Goal: Information Seeking & Learning: Learn about a topic

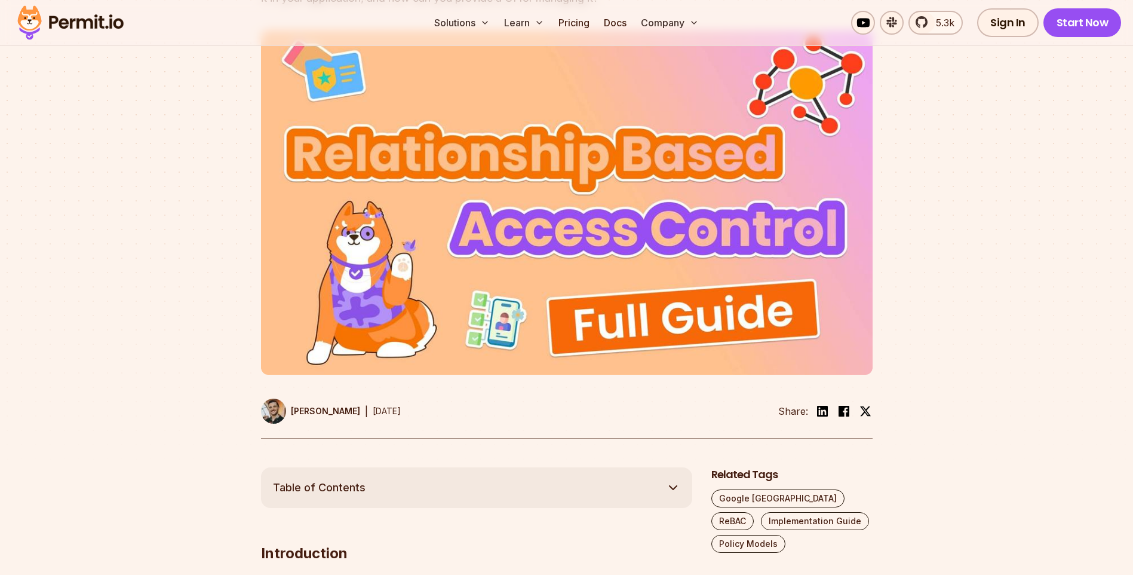
scroll to position [418, 0]
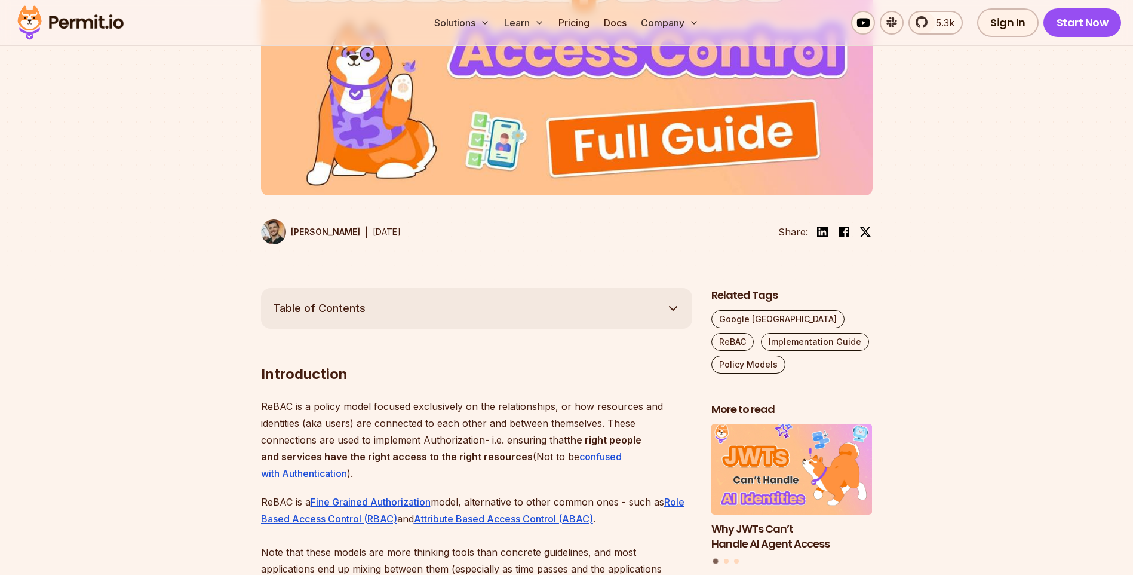
click at [111, 235] on div at bounding box center [566, 68] width 1133 height 439
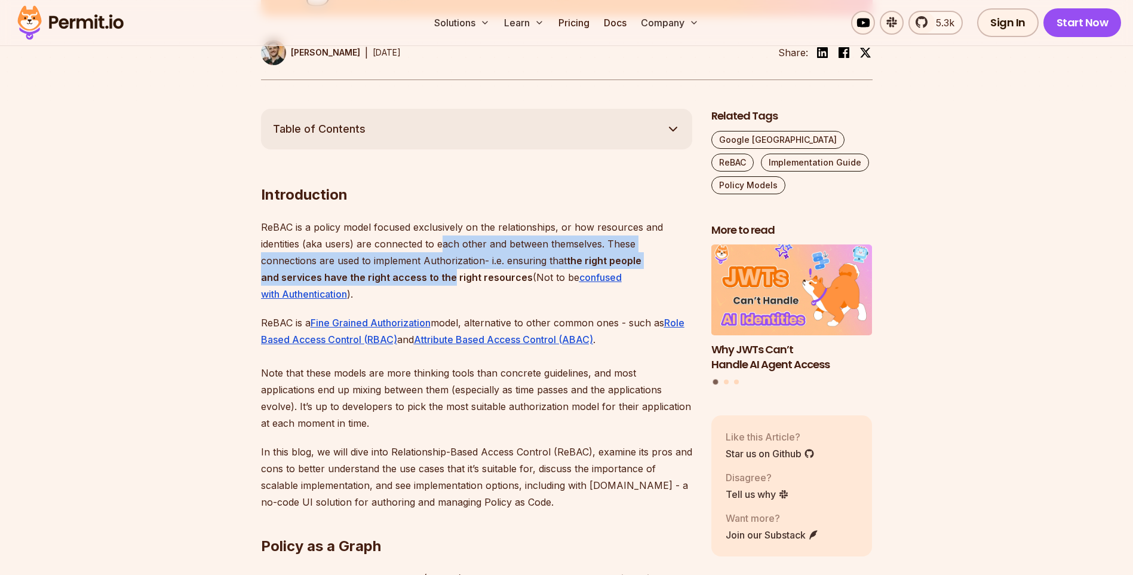
drag, startPoint x: 442, startPoint y: 243, endPoint x: 450, endPoint y: 278, distance: 36.2
click at [450, 278] on p "ReBAC is a policy model focused exclusively on the relationships, or how resour…" at bounding box center [476, 261] width 431 height 84
click at [450, 278] on strong "the right people and services have the right access to the right resources" at bounding box center [451, 269] width 381 height 29
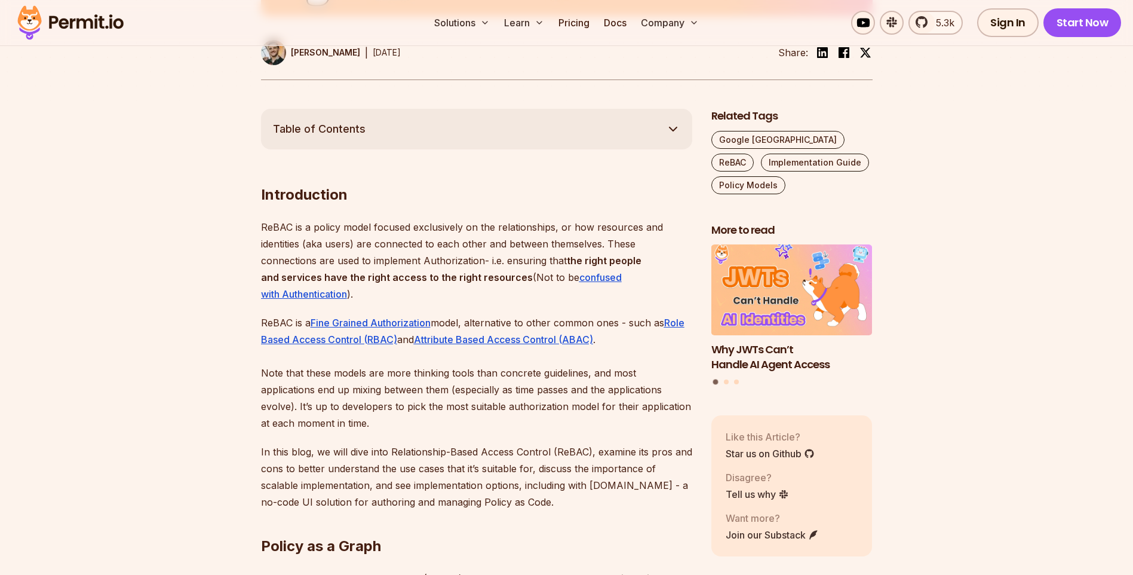
click at [450, 278] on strong "the right people and services have the right access to the right resources" at bounding box center [451, 269] width 381 height 29
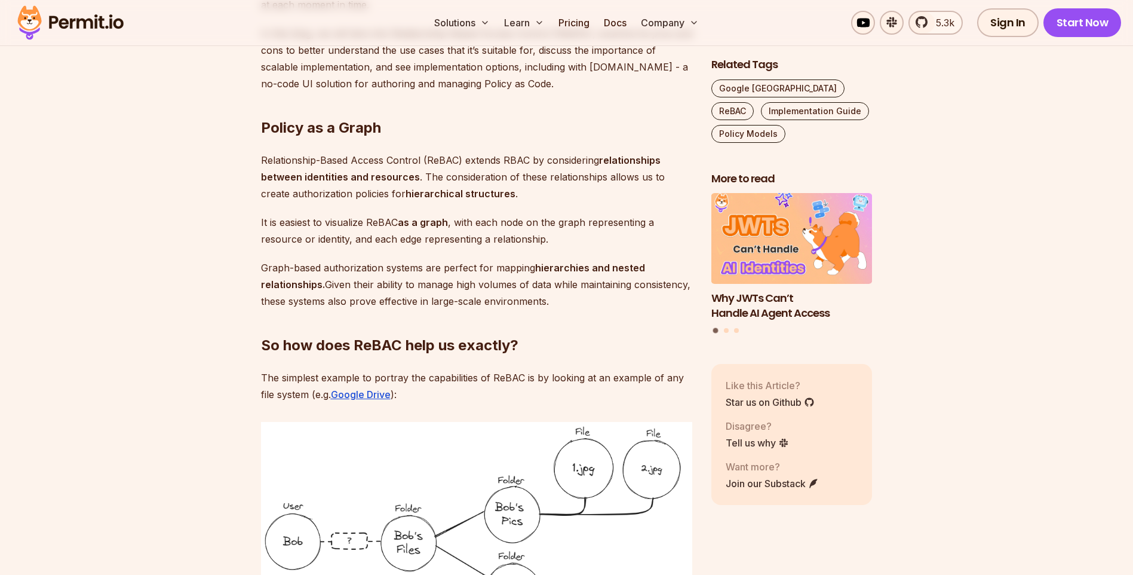
drag, startPoint x: 212, startPoint y: 192, endPoint x: 156, endPoint y: 248, distance: 79.4
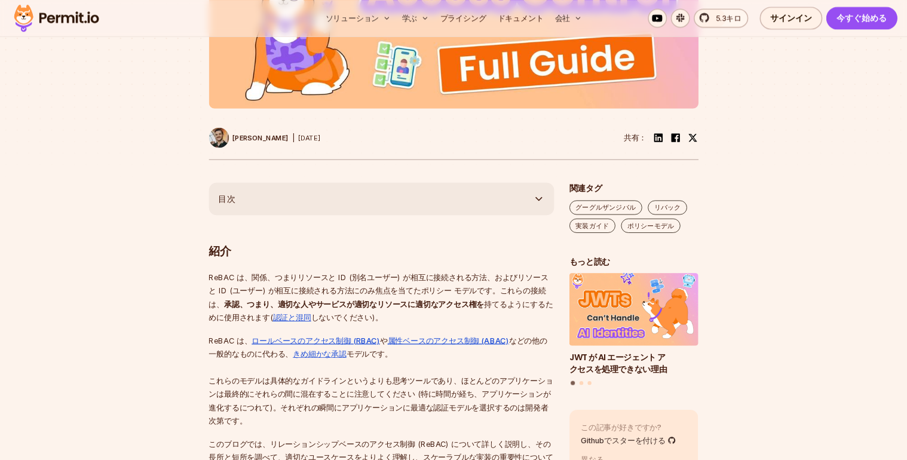
scroll to position [657, 0]
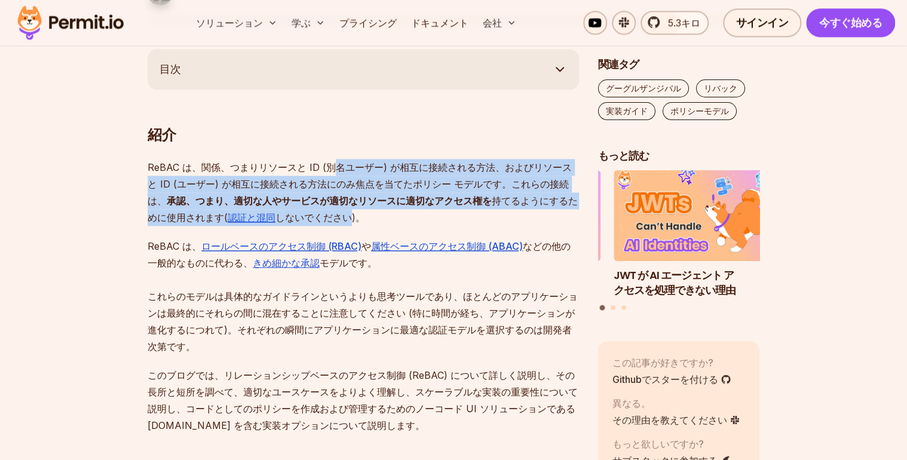
drag, startPoint x: 334, startPoint y: 167, endPoint x: 332, endPoint y: 210, distance: 43.7
click at [332, 210] on p "ReBAC は、関係、つまりリソースと ID (別名ユーザー) が相互に接続される方法、およびリソースと ID (ユーザー) が相互に接続される方法にのみ焦点…" at bounding box center [363, 192] width 431 height 67
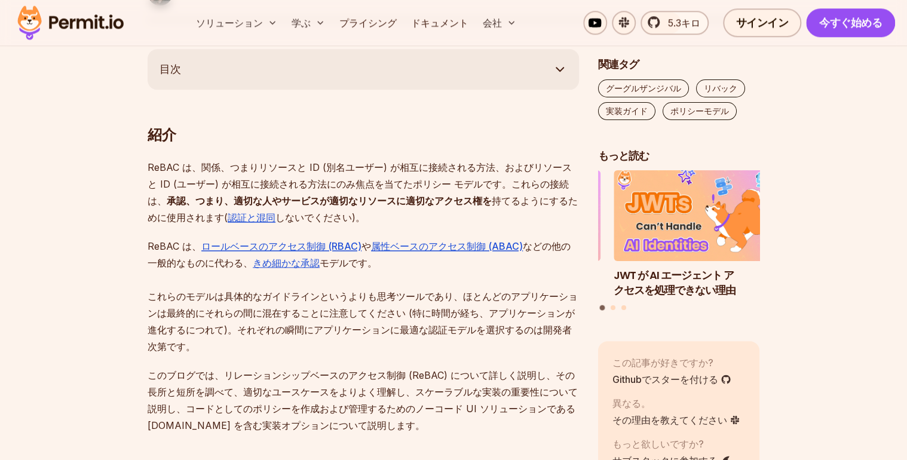
click at [318, 173] on p "ReBAC は、関係、つまりリソースと ID (別名ユーザー) が相互に接続される方法、およびリソースと ID (ユーザー) が相互に接続される方法にのみ焦点…" at bounding box center [363, 192] width 431 height 67
click at [339, 160] on p "ReBAC は、関係、つまりリソースと ID (別名ユーザー) が相互に接続される方法、およびリソースと ID (ユーザー) が相互に接続される方法にのみ焦点…" at bounding box center [363, 192] width 431 height 67
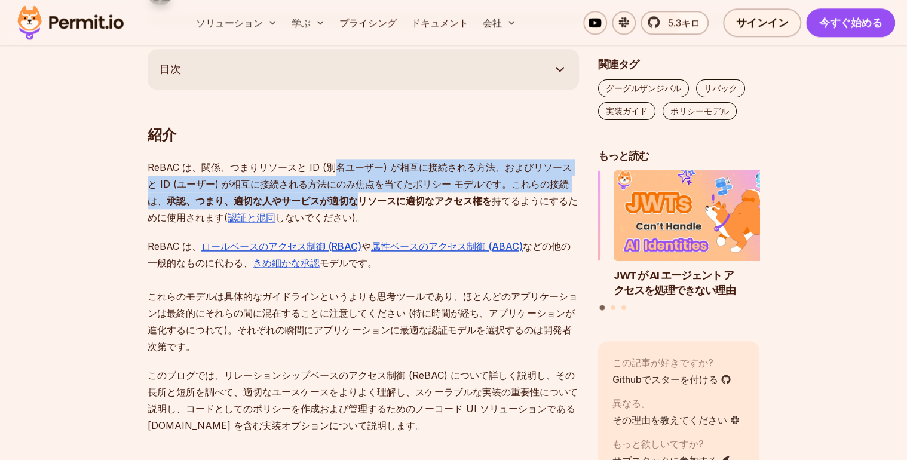
drag, startPoint x: 337, startPoint y: 166, endPoint x: 336, endPoint y: 206, distance: 40.0
click at [336, 206] on p "ReBAC は、関係、つまりリソースと ID (別名ユーザー) が相互に接続される方法、およびリソースと ID (ユーザー) が相互に接続される方法にのみ焦点…" at bounding box center [363, 192] width 431 height 67
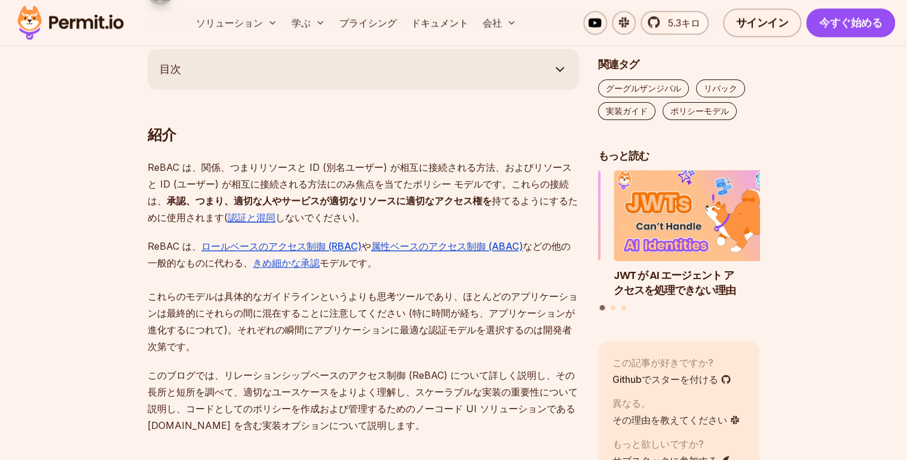
drag, startPoint x: 355, startPoint y: 185, endPoint x: 367, endPoint y: 169, distance: 19.2
click at [355, 185] on p "ReBAC は、関係、つまりリソースと ID (別名ユーザー) が相互に接続される方法、およびリソースと ID (ユーザー) が相互に接続される方法にのみ焦点…" at bounding box center [363, 192] width 431 height 67
click at [351, 183] on p "ReBAC は、関係、つまりリソースと ID (別名ユーザー) が相互に接続される方法、およびリソースと ID (ユーザー) が相互に接続される方法にのみ焦点…" at bounding box center [363, 192] width 431 height 67
click at [318, 184] on p "ReBAC は、関係、つまりリソースと ID (別名ユーザー) が相互に接続される方法、およびリソースと ID (ユーザー) が相互に接続される方法にのみ焦点…" at bounding box center [363, 192] width 431 height 67
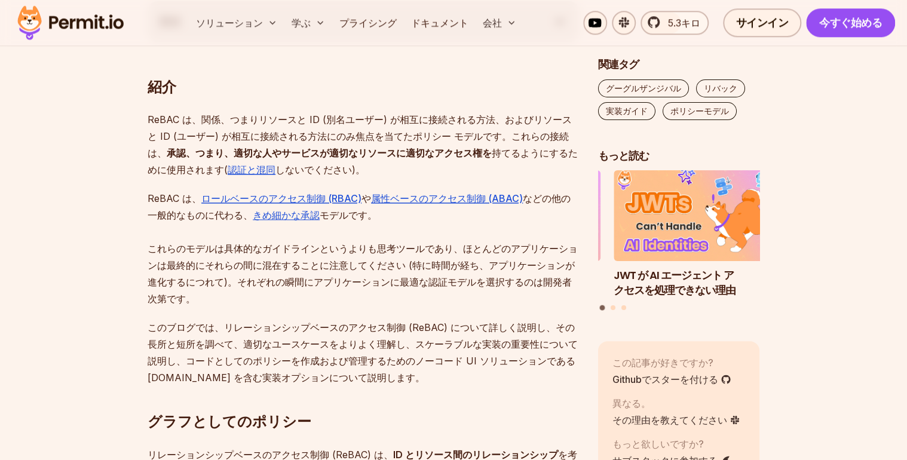
click at [344, 274] on p "ReBAC は、 ロールベースのアクセス制御 (RBAC) や 属性ベースのアクセス制御 (ABAC) などの他の一般的なものに代わる、 きめ細かな承認 モデ…" at bounding box center [363, 248] width 431 height 117
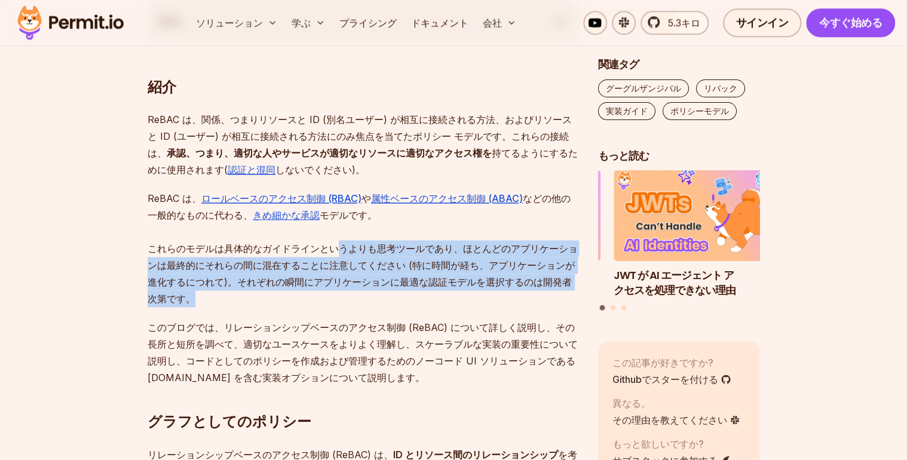
drag, startPoint x: 338, startPoint y: 256, endPoint x: 338, endPoint y: 296, distance: 40.6
click at [338, 296] on p "ReBAC は、 ロールベースのアクセス制御 (RBAC) や 属性ベースのアクセス制御 (ABAC) などの他の一般的なものに代わる、 きめ細かな承認 モデ…" at bounding box center [363, 248] width 431 height 117
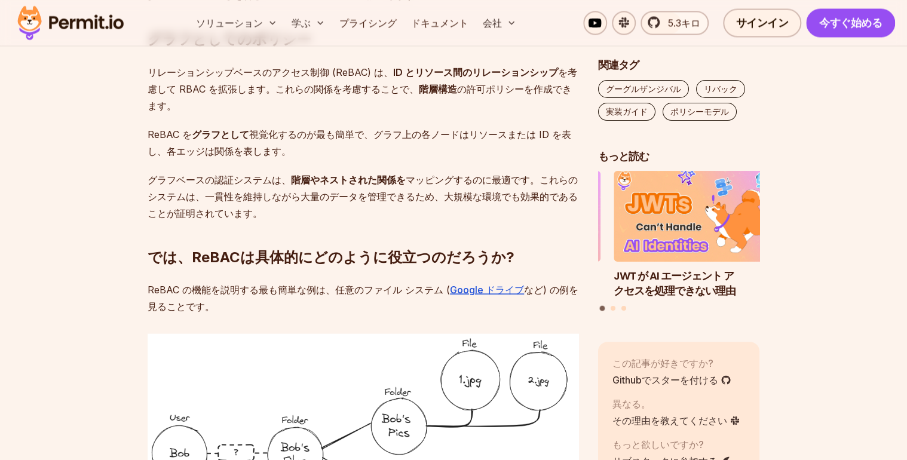
scroll to position [1040, 0]
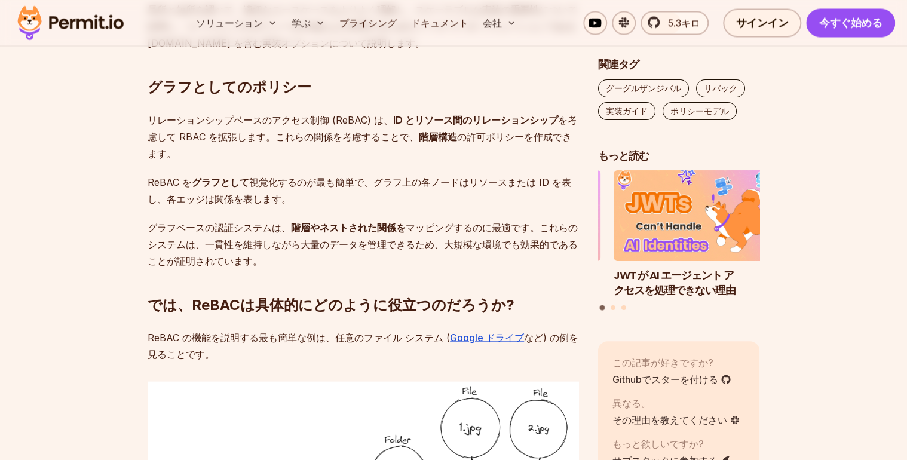
click at [338, 133] on p "リレーションシップベースのアクセス制御 (ReBAC) は、 ID とリソース間のリレーションシップ を考慮して RBAC を拡張します。これらの関係を考慮す…" at bounding box center [363, 136] width 431 height 50
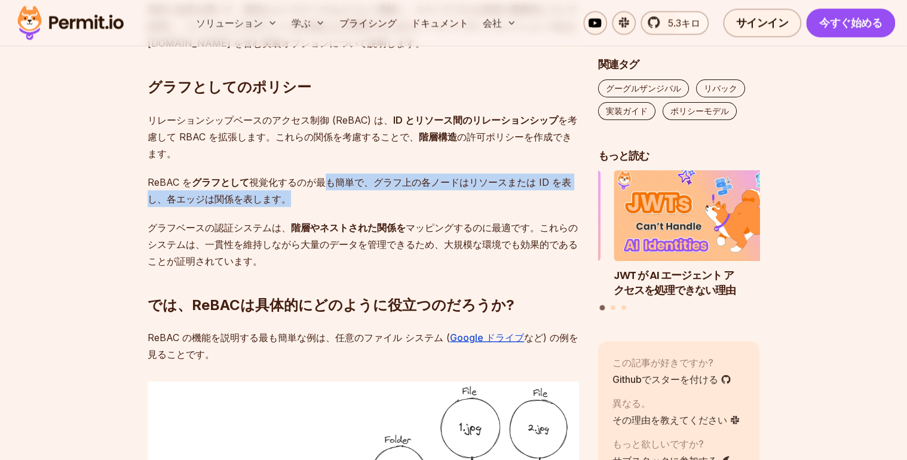
drag, startPoint x: 327, startPoint y: 177, endPoint x: 321, endPoint y: 196, distance: 20.0
click at [321, 196] on p "ReBAC を グラフとして 視覚化するのが最も簡単で、グラフ上の各ノードはリソースまたは ID を表し、各エッジは関係を表します。" at bounding box center [363, 189] width 431 height 33
click at [321, 197] on p "ReBAC を グラフとして 視覚化するのが最も簡単で、グラフ上の各ノードはリソースまたは ID を表し、各エッジは関係を表します。" at bounding box center [363, 189] width 431 height 33
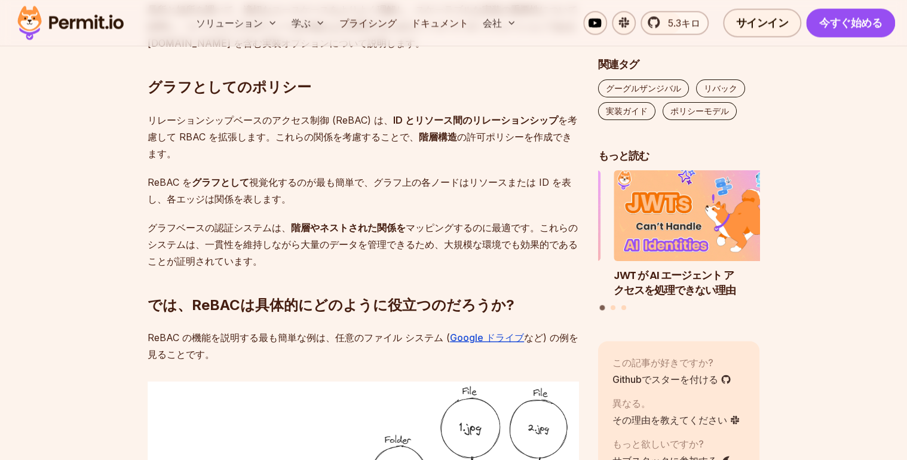
click at [328, 201] on p "ReBAC を グラフとして 視覚化するのが最も簡単で、グラフ上の各ノードはリソースまたは ID を表し、各エッジは関係を表します。" at bounding box center [363, 189] width 431 height 33
click at [295, 153] on p "リレーションシップベースのアクセス制御 (ReBAC) は、 ID とリソース間のリレーションシップ を考慮して RBAC を拡張します。これらの関係を考慮す…" at bounding box center [363, 136] width 431 height 50
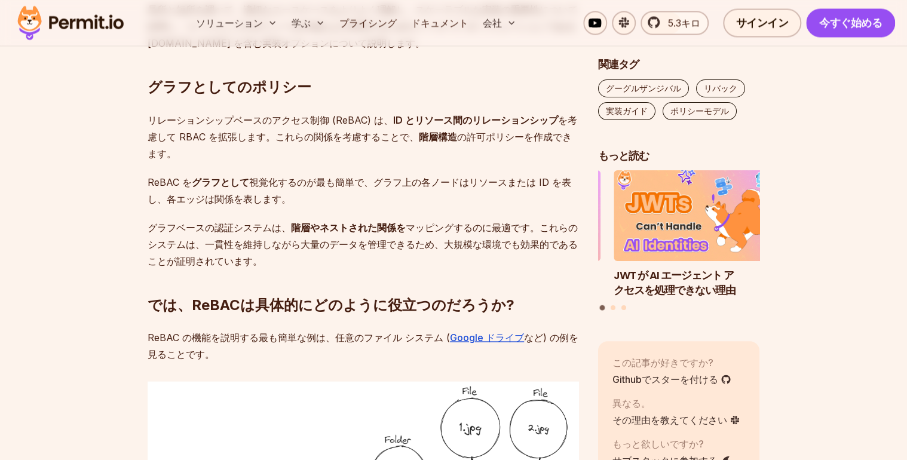
click at [328, 160] on p "リレーションシップベースのアクセス制御 (ReBAC) は、 ID とリソース間のリレーションシップ を考慮して RBAC を拡張します。これらの関係を考慮す…" at bounding box center [363, 136] width 431 height 50
click at [503, 219] on p "グラフベースの認証システムは、 階層やネストされた関係を マッピングするのに最適です。これらのシステムは、一貫性を維持しながら大量のデータを管理できるため、大…" at bounding box center [363, 244] width 431 height 50
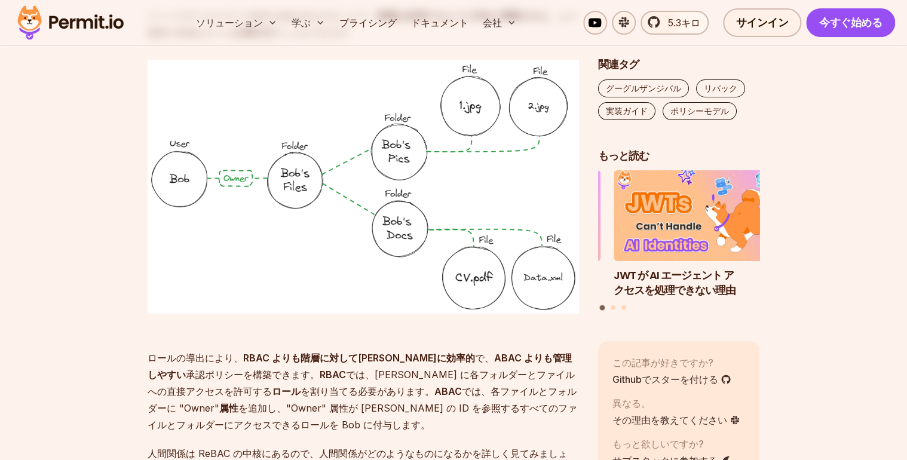
scroll to position [2282, 0]
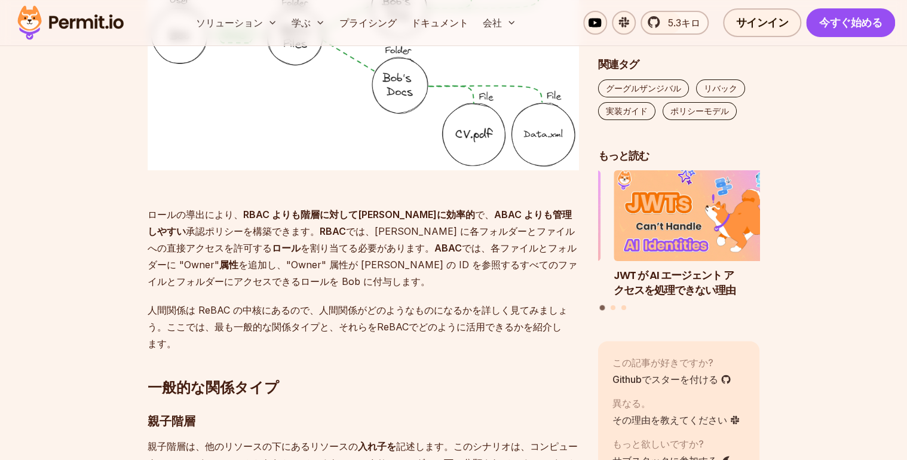
click at [326, 212] on strong "RBAC よりも階層に対して[PERSON_NAME]に効率的" at bounding box center [359, 215] width 232 height 12
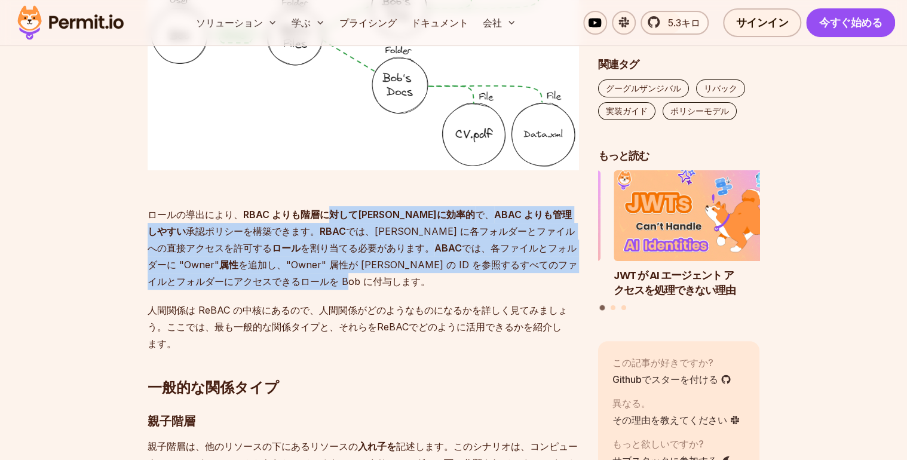
drag, startPoint x: 326, startPoint y: 212, endPoint x: 324, endPoint y: 275, distance: 63.4
click at [324, 275] on p "ロールの導出により、 RBAC よりも階層に対して[PERSON_NAME]に効率的 で、 ABAC よりも管理しやすい 承認ポリシーを構築できます。 RBA…" at bounding box center [363, 239] width 431 height 100
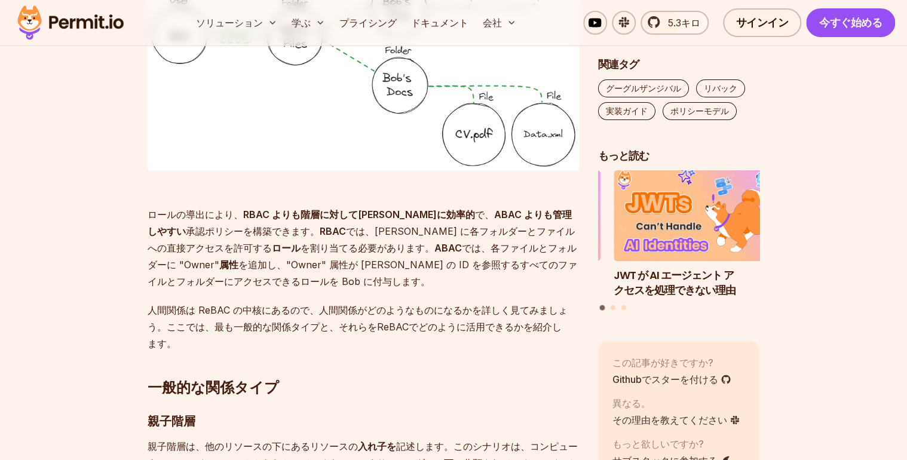
click at [324, 275] on p "ロールの導出により、 RBAC よりも階層に対して[PERSON_NAME]に効率的 で、 ABAC よりも管理しやすい 承認ポリシーを構築できます。 RBA…" at bounding box center [363, 239] width 431 height 100
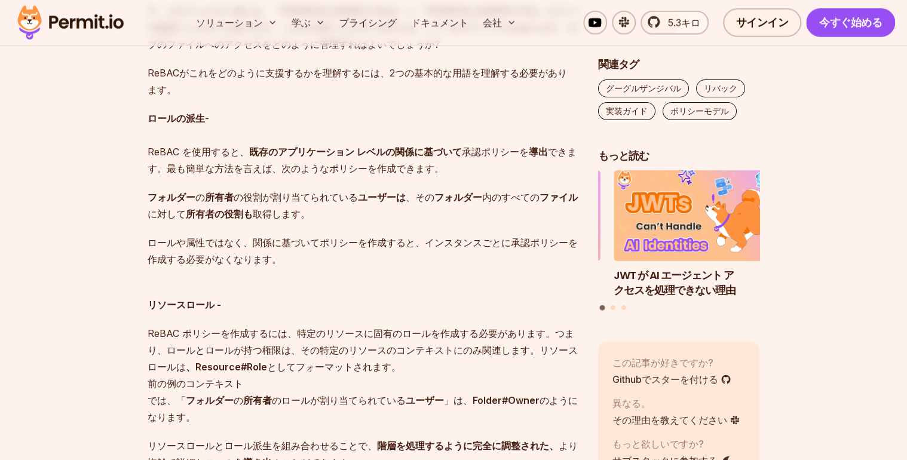
scroll to position [1518, 0]
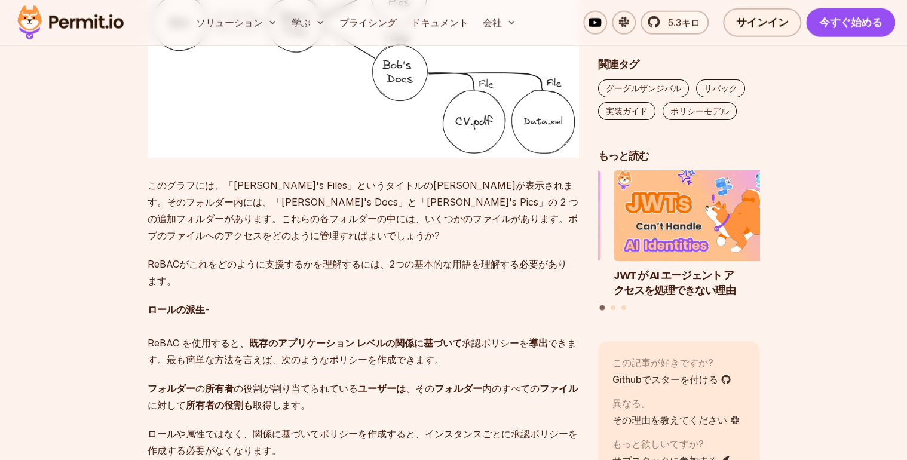
click at [302, 193] on p "このグラフには、「[PERSON_NAME]'s Files」というタイトルの[PERSON_NAME]が表示されます。そのフォルダー内には、「[PERSON…" at bounding box center [363, 210] width 431 height 67
click at [378, 282] on p "ReBACがこれをどのように支援するかを理解するには、2つの基本的な用語を理解する必要があります。" at bounding box center [363, 272] width 431 height 33
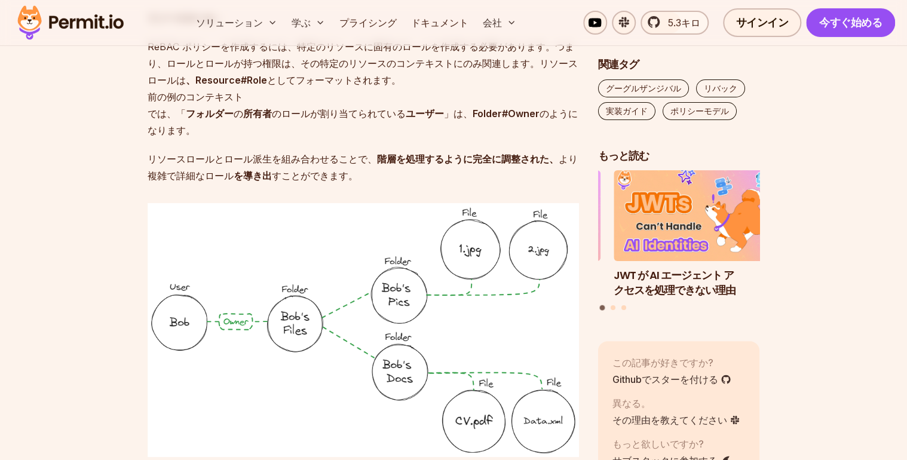
scroll to position [1948, 0]
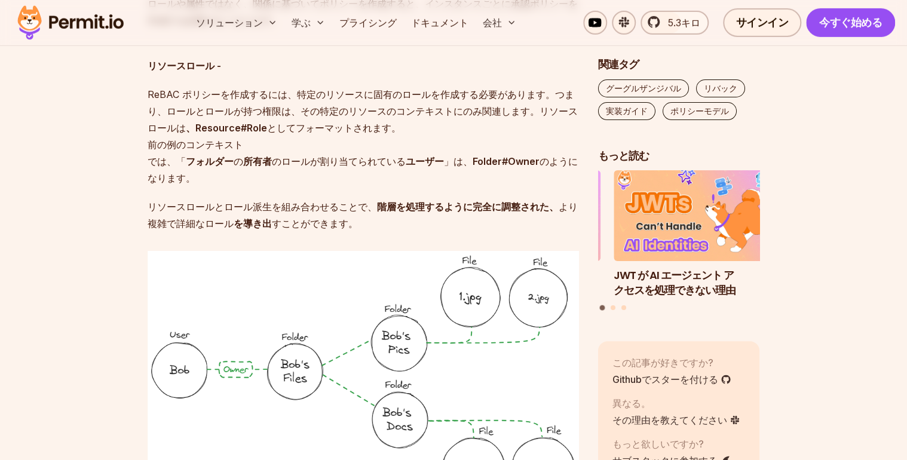
click at [358, 144] on p "ReBAC ポリシーを作成するには、特定のリソースに固有のロールを作成する必要があります。つまり、ロールとロールが持つ権限は、その特定のリソースのコンテキスト…" at bounding box center [363, 136] width 431 height 100
click at [361, 141] on p "ReBAC ポリシーを作成するには、特定のリソースに固有のロールを作成する必要があります。つまり、ロールとロールが持つ権限は、その特定のリソースのコンテキスト…" at bounding box center [363, 136] width 431 height 100
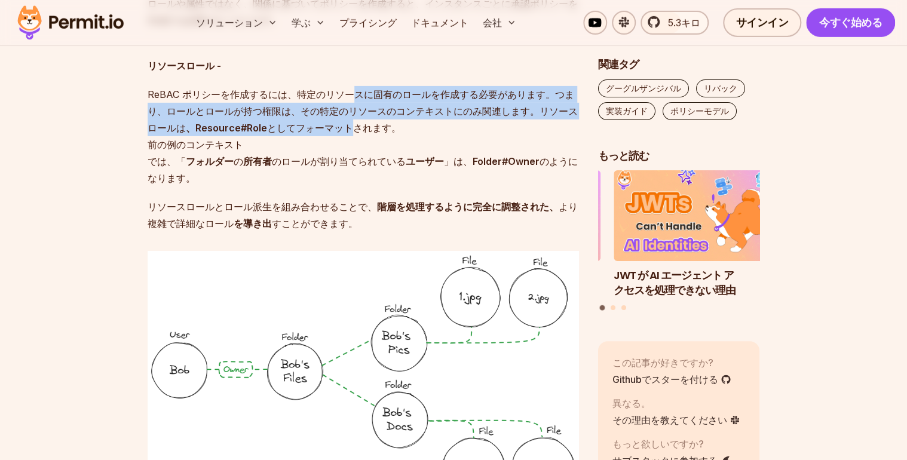
drag, startPoint x: 347, startPoint y: 115, endPoint x: 344, endPoint y: 128, distance: 14.1
click at [344, 128] on p "ReBAC ポリシーを作成するには、特定のリソースに固有のロールを作成する必要があります。つまり、ロールとロールが持つ権限は、その特定のリソースのコンテキスト…" at bounding box center [363, 136] width 431 height 100
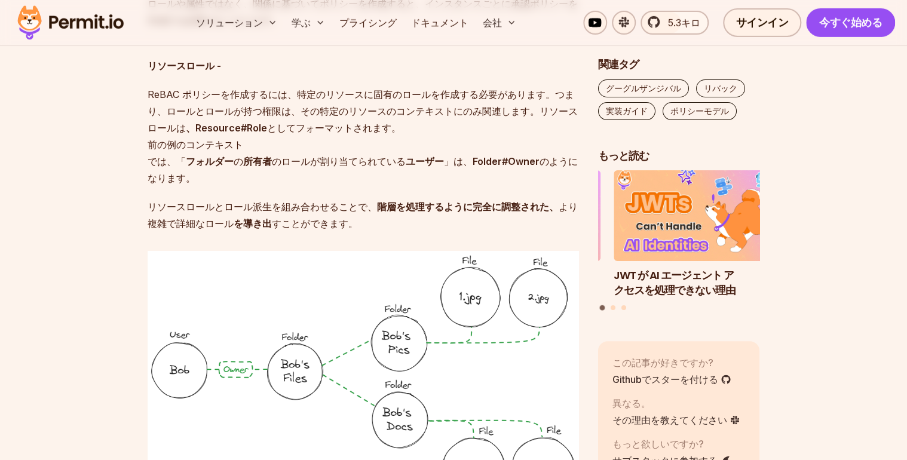
click at [344, 128] on p "ReBAC ポリシーを作成するには、特定のリソースに固有のロールを作成する必要があります。つまり、ロールとロールが持つ権限は、その特定のリソースのコンテキスト…" at bounding box center [363, 136] width 431 height 100
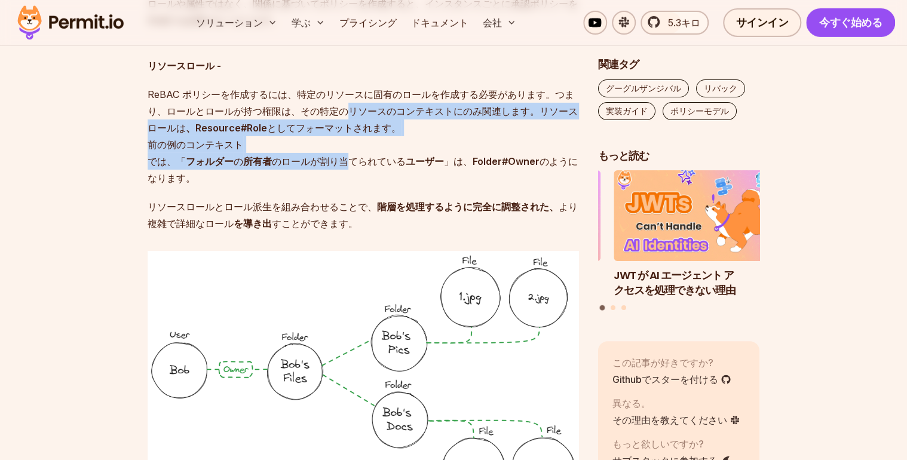
drag, startPoint x: 342, startPoint y: 168, endPoint x: 350, endPoint y: 114, distance: 55.6
click at [350, 114] on p "ReBAC ポリシーを作成するには、特定のリソースに固有のロールを作成する必要があります。つまり、ロールとロールが持つ権限は、その特定のリソースのコンテキスト…" at bounding box center [363, 136] width 431 height 100
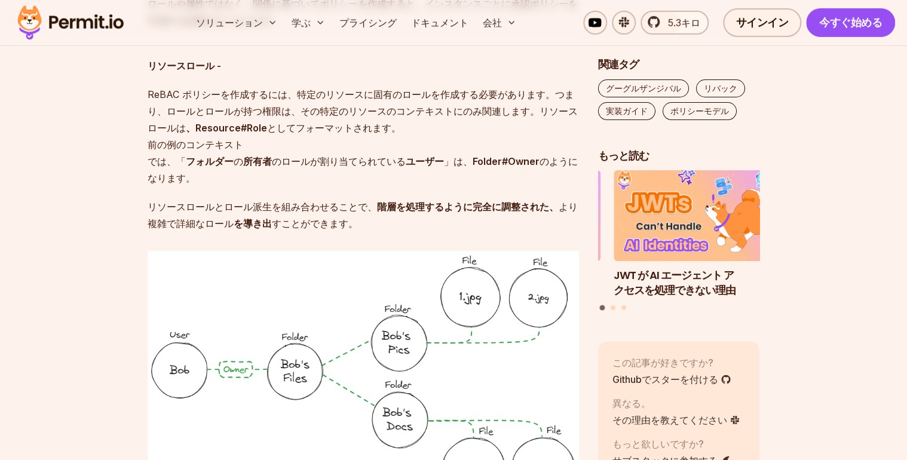
click at [351, 154] on p "ReBAC ポリシーを作成するには、特定のリソースに固有のロールを作成する必要があります。つまり、ロールとロールが持つ権限は、その特定のリソースのコンテキスト…" at bounding box center [363, 136] width 431 height 100
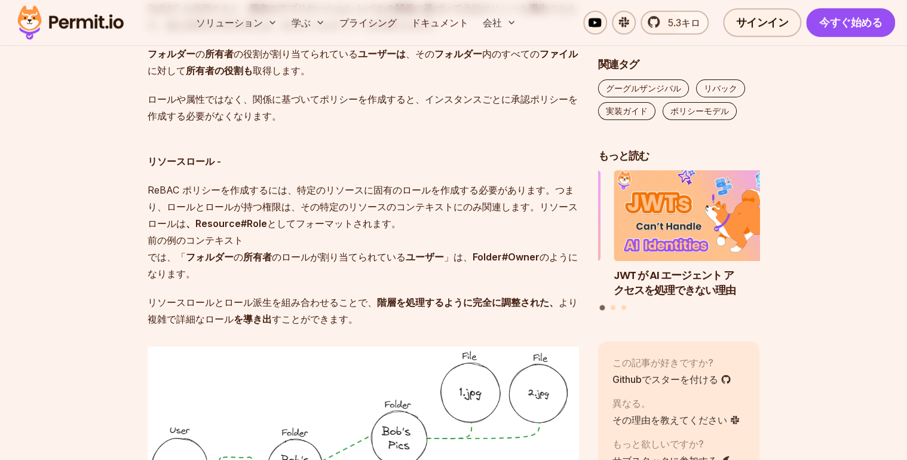
scroll to position [1900, 0]
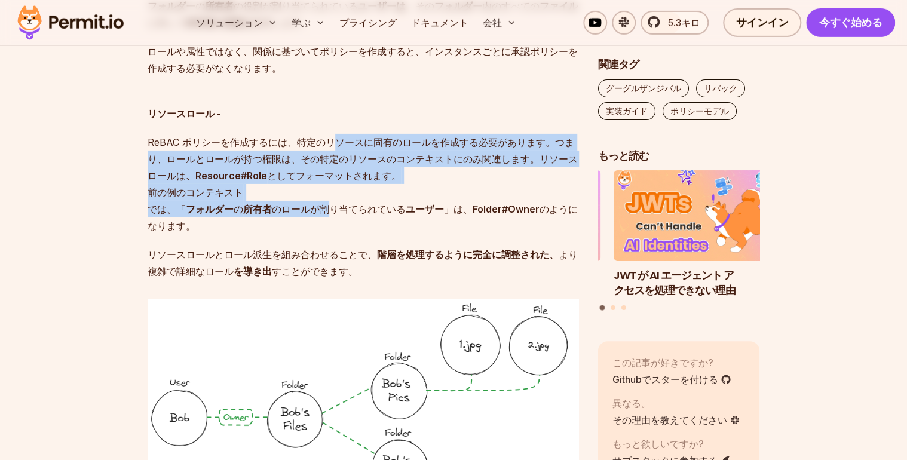
drag, startPoint x: 330, startPoint y: 147, endPoint x: 323, endPoint y: 214, distance: 67.9
click at [323, 214] on p "ReBAC ポリシーを作成するには、特定のリソースに固有のロールを作成する必要があります。つまり、ロールとロールが持つ権限は、その特定のリソースのコンテキスト…" at bounding box center [363, 184] width 431 height 100
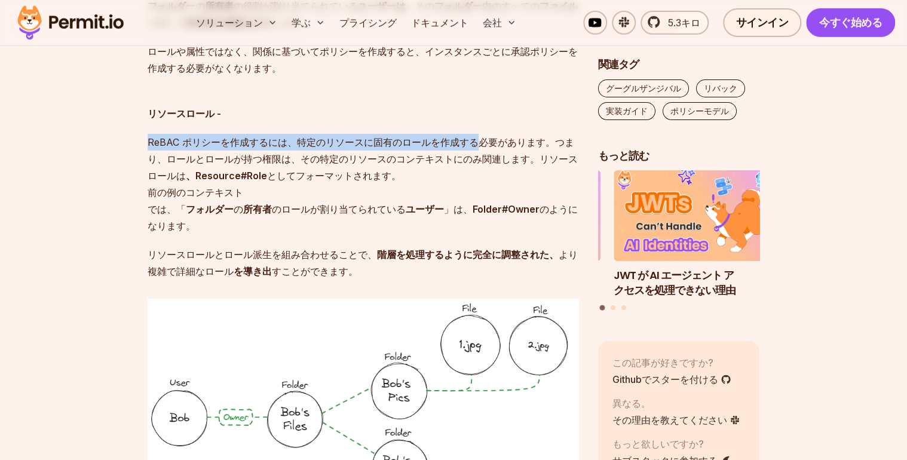
drag, startPoint x: 140, startPoint y: 138, endPoint x: 473, endPoint y: 141, distance: 332.8
click at [317, 223] on p "ReBAC ポリシーを作成するには、特定のリソースに固有のロールを作成する必要があります。つまり、ロールとロールが持つ権限は、その特定のリソースのコンテキスト…" at bounding box center [363, 184] width 431 height 100
copy p "ReBAC ポリシーを作成するには、特定のリソースに固有のロールを作成する必要があります。つまり、ロールとロールが持つ権限は、その特定のリソースのコンテキスト…"
click at [402, 220] on p "ReBAC ポリシーを作成するには、特定のリソースに固有のロールを作成する必要があります。つまり、ロールとロールが持つ権限は、その特定のリソースのコンテキスト…" at bounding box center [363, 184] width 431 height 100
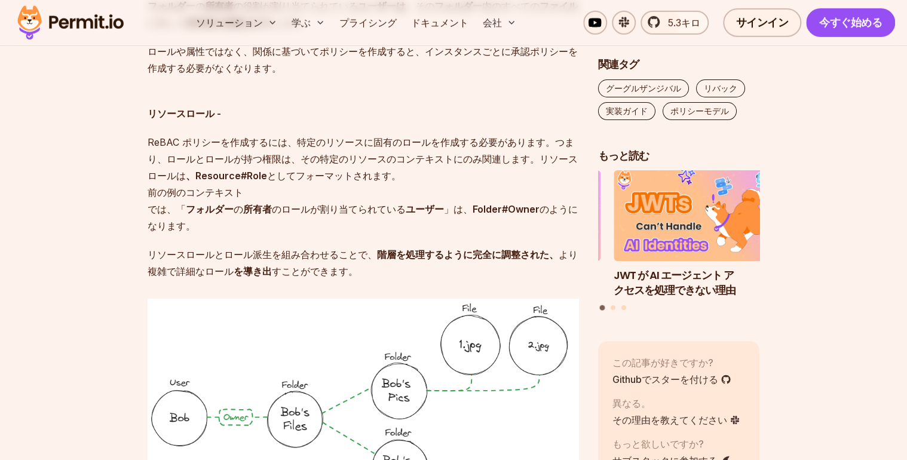
scroll to position [2091, 0]
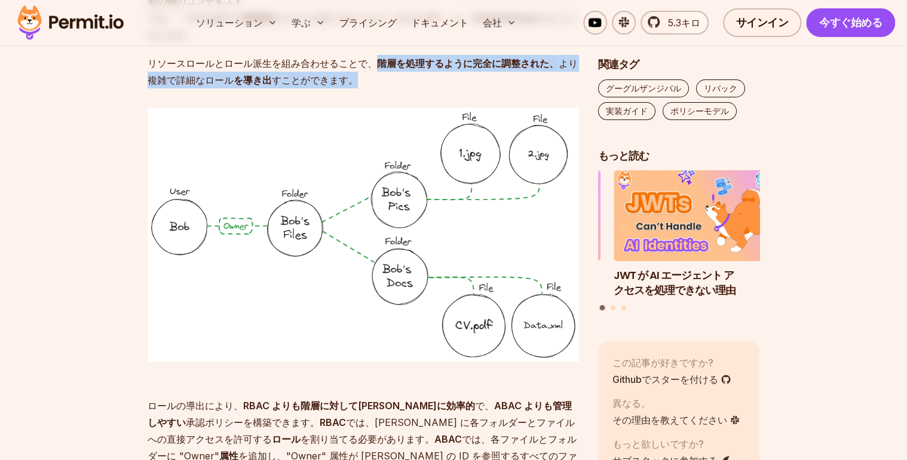
drag, startPoint x: 378, startPoint y: 62, endPoint x: 369, endPoint y: 79, distance: 18.7
click at [369, 79] on p "リソースロールとロール派生を組み合わせることで、 階層を処理するように完全に調整された、 より複雑で詳細なロール を導き出 すことができます。" at bounding box center [363, 71] width 431 height 33
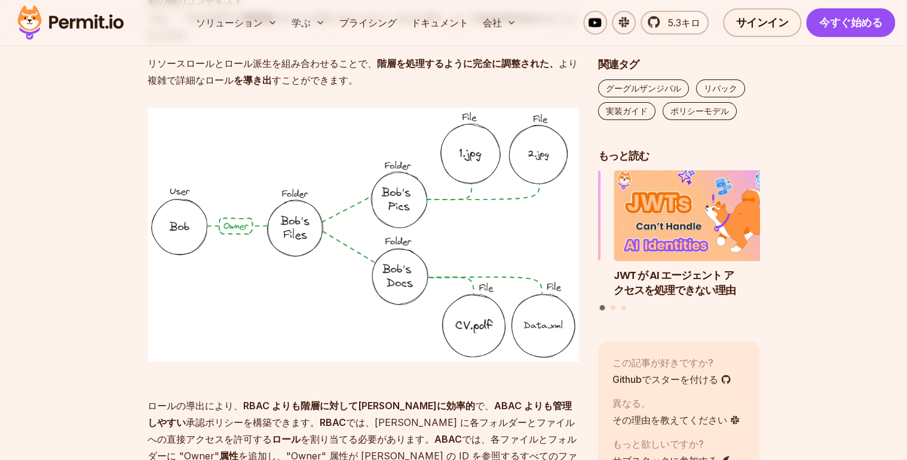
drag, startPoint x: 115, startPoint y: 158, endPoint x: 115, endPoint y: 210, distance: 51.4
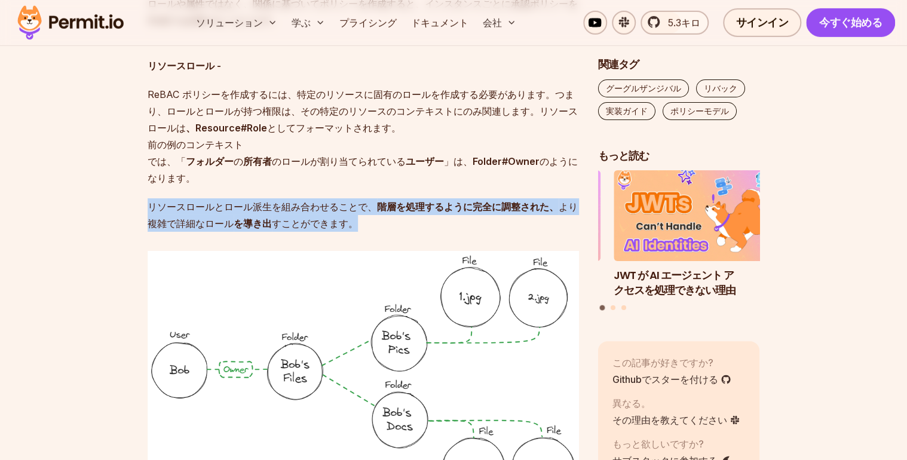
drag, startPoint x: 141, startPoint y: 203, endPoint x: 362, endPoint y: 220, distance: 221.8
copy p "リソースロールとロール派生を組み合わせることで、 階層を処理するように完全に調整された、 より複雑で詳細なロール を導き出 すことができます。"
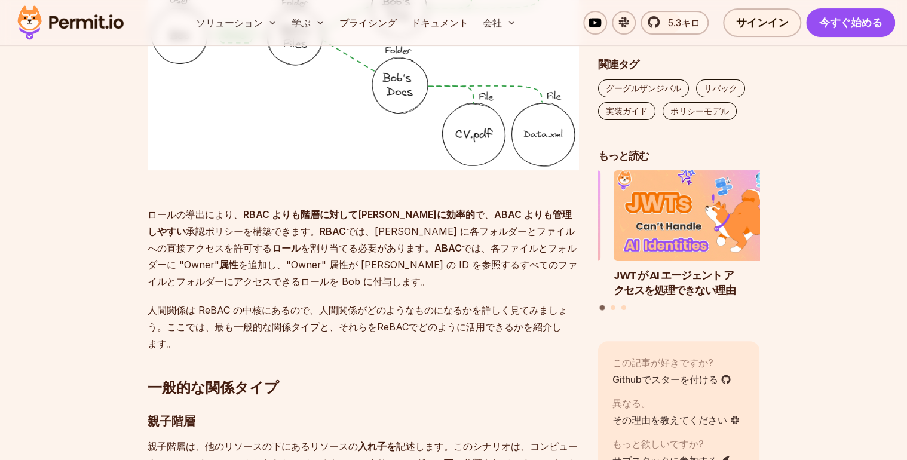
scroll to position [2378, 0]
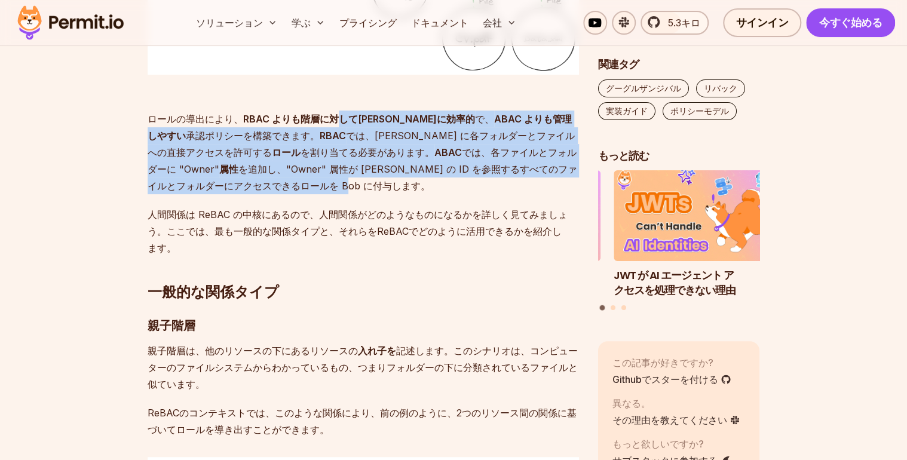
drag, startPoint x: 336, startPoint y: 119, endPoint x: 325, endPoint y: 187, distance: 68.5
click at [325, 187] on p "ロールの導出により、 RBAC よりも階層に対して[PERSON_NAME]に効率的 で、 ABAC よりも管理しやすい 承認ポリシーを構築できます。 RBA…" at bounding box center [363, 144] width 431 height 100
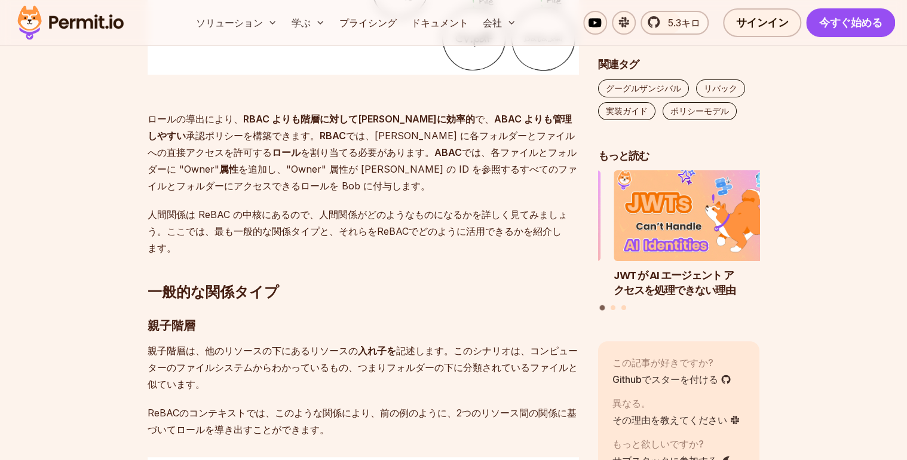
click at [325, 187] on p "ロールの導出により、 RBAC よりも階層に対して[PERSON_NAME]に効率的 で、 ABAC よりも管理しやすい 承認ポリシーを構築できます。 RBA…" at bounding box center [363, 144] width 431 height 100
click at [324, 179] on p "ロールの導出により、 RBAC よりも階層に対して[PERSON_NAME]に効率的 で、 ABAC よりも管理しやすい 承認ポリシーを構築できます。 RBA…" at bounding box center [363, 144] width 431 height 100
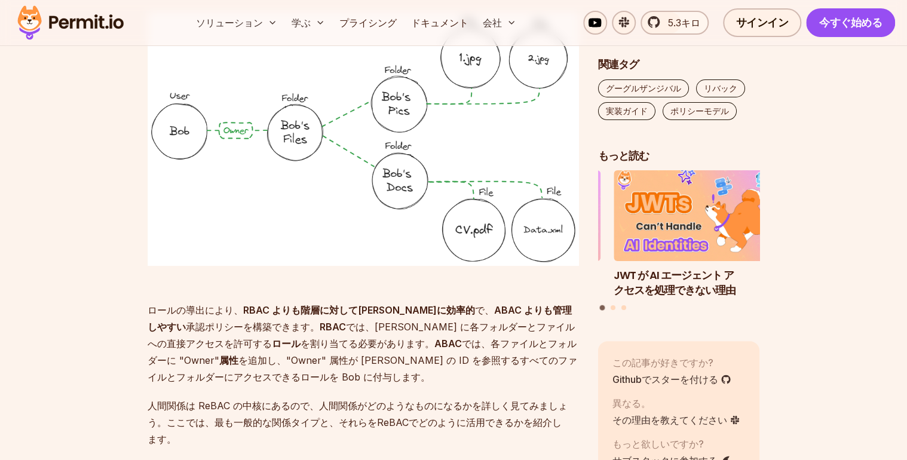
scroll to position [2139, 0]
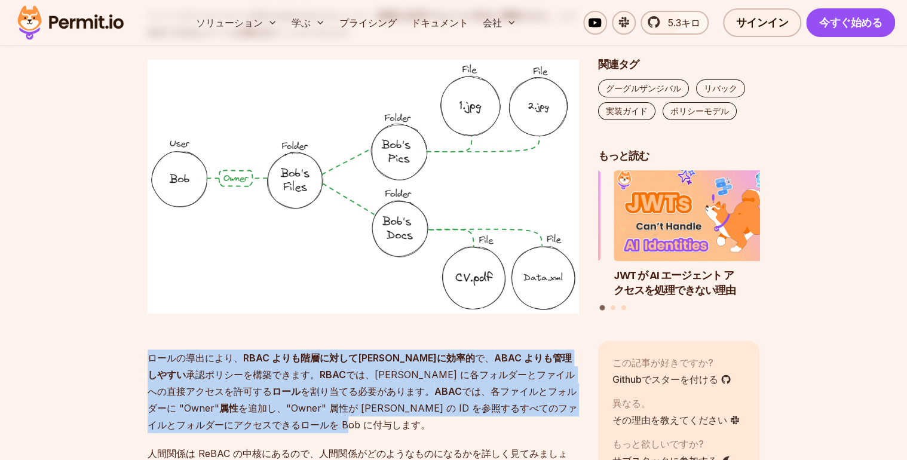
drag, startPoint x: 146, startPoint y: 357, endPoint x: 384, endPoint y: 421, distance: 246.7
click at [384, 421] on p "ロールの導出により、 RBAC よりも階層に対して[PERSON_NAME]に効率的 で、 ABAC よりも管理しやすい 承認ポリシーを構築できます。 RBA…" at bounding box center [363, 383] width 431 height 100
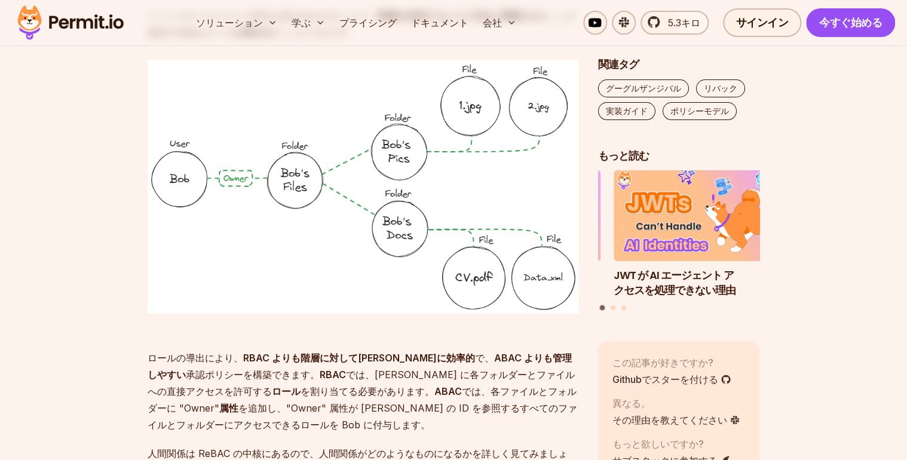
click at [337, 386] on font "ロールの導出により、 RBAC よりも階層に対して[PERSON_NAME]に効率的 で、 ABAC よりも管理しやすい 承認ポリシーを構築できます。 RBA…" at bounding box center [363, 391] width 430 height 79
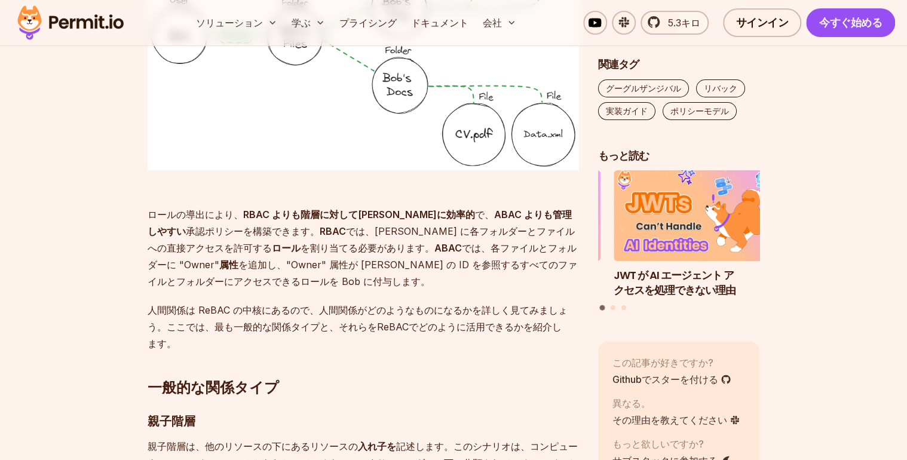
click at [354, 278] on p "ロールの導出により、 RBAC よりも階層に対して[PERSON_NAME]に効率的 で、 ABAC よりも管理しやすい 承認ポリシーを構築できます。 RBA…" at bounding box center [363, 239] width 431 height 100
click at [347, 320] on p "人間関係は ReBAC の中核にあるので、人間関係がどのようなものになるかを詳しく見てみましょう。ここでは、最も一般的な関係タイプと、それらをReBACでどの…" at bounding box center [363, 327] width 431 height 50
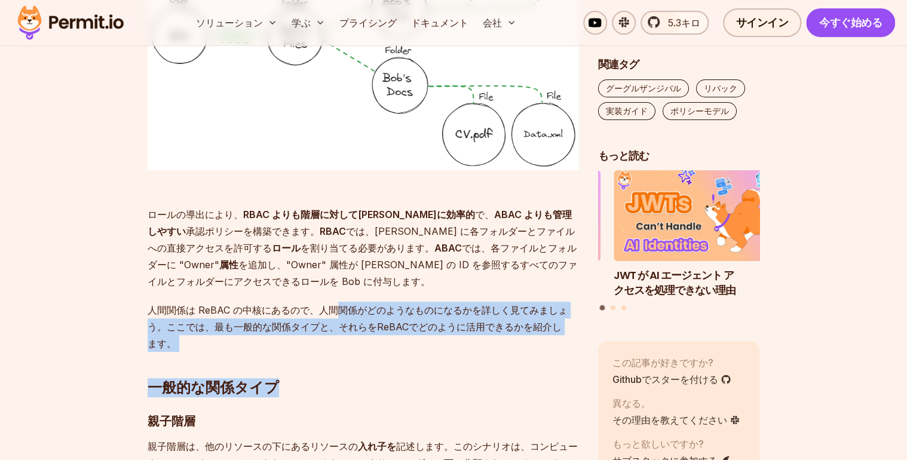
drag, startPoint x: 340, startPoint y: 311, endPoint x: 334, endPoint y: 342, distance: 31.6
drag, startPoint x: 334, startPoint y: 342, endPoint x: 336, endPoint y: 336, distance: 7.0
click at [336, 336] on h2 "一般的な関係タイプ" at bounding box center [363, 363] width 431 height 67
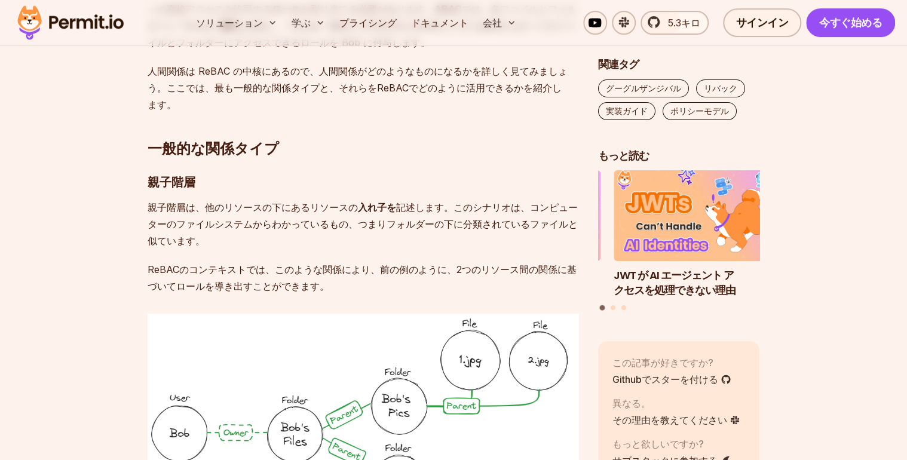
scroll to position [2569, 0]
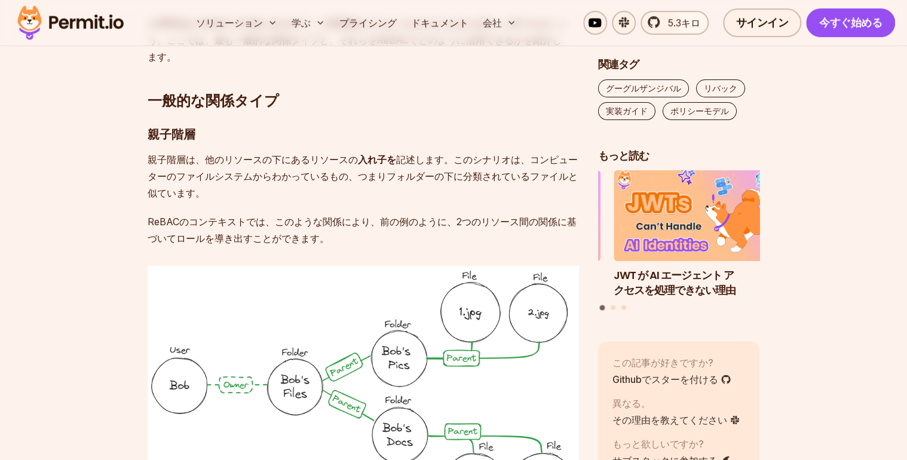
drag, startPoint x: 313, startPoint y: 192, endPoint x: 324, endPoint y: 190, distance: 11.0
click at [314, 192] on p "親子階層は、他のリソースの下にあるリソースの 入れ子を 記述します。このシナリオは、コンピューターのファイルシステムからわかっているもの、つまりフォルダーの下…" at bounding box center [363, 176] width 431 height 50
click at [325, 189] on p "親子階層は、他のリソースの下にあるリソースの 入れ子を 記述します。このシナリオは、コンピューターのファイルシステムからわかっているもの、つまりフォルダーの下…" at bounding box center [363, 176] width 431 height 50
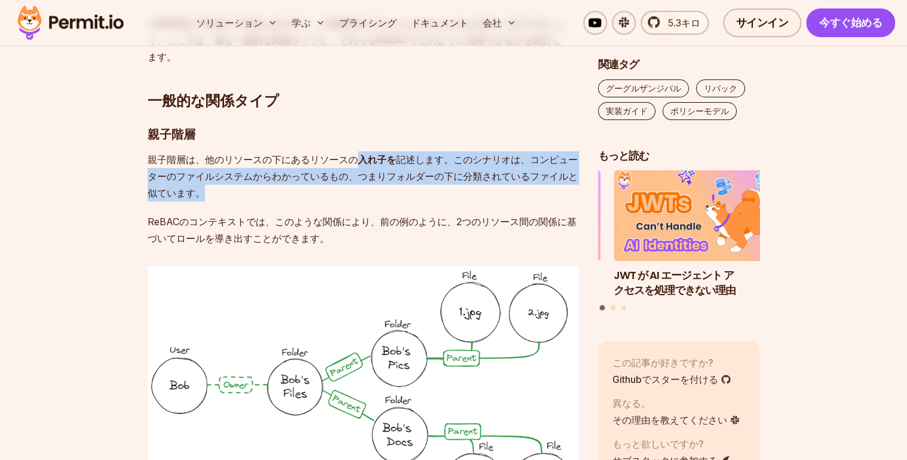
drag, startPoint x: 353, startPoint y: 167, endPoint x: 351, endPoint y: 186, distance: 19.8
click at [351, 186] on p "親子階層は、他のリソースの下にあるリソースの 入れ子を 記述します。このシナリオは、コンピューターのファイルシステムからわかっているもの、つまりフォルダーの下…" at bounding box center [363, 176] width 431 height 50
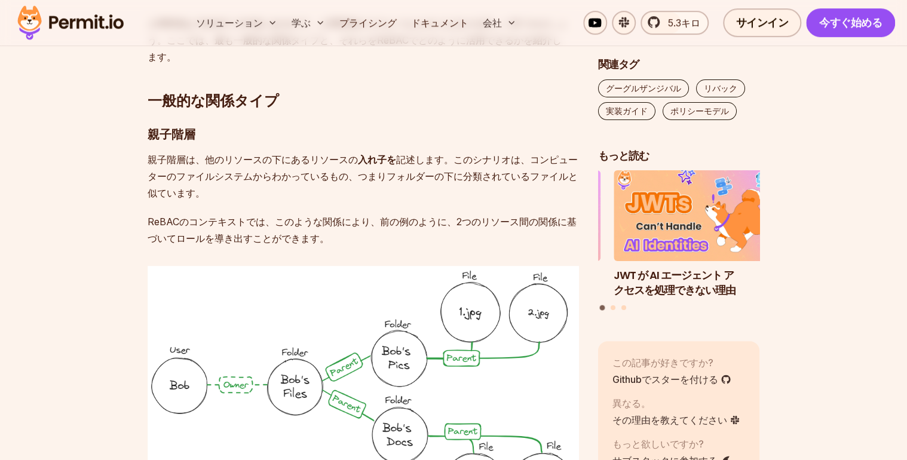
click at [351, 186] on p "親子階層は、他のリソースの下にあるリソースの 入れ子を 記述します。このシナリオは、コンピューターのファイルシステムからわかっているもの、つまりフォルダーの下…" at bounding box center [363, 176] width 431 height 50
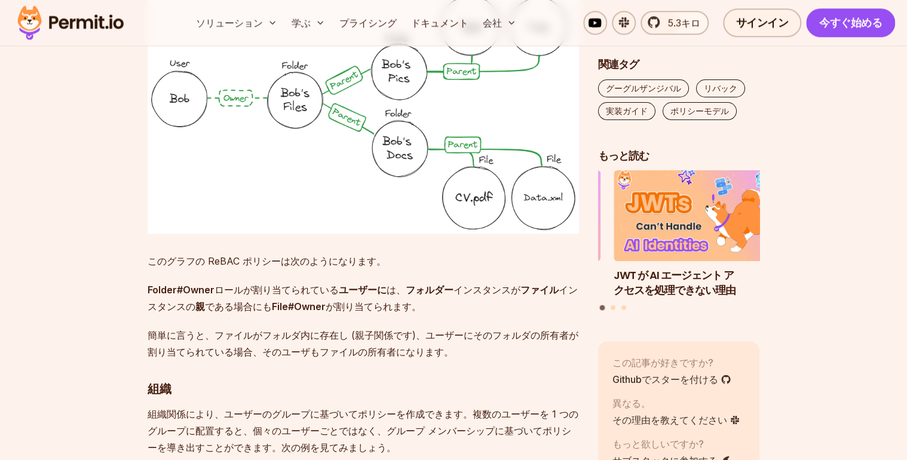
scroll to position [2904, 0]
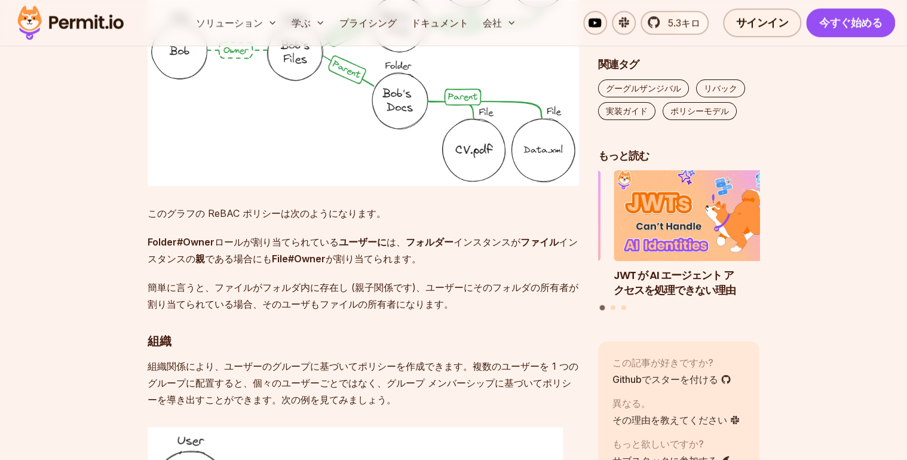
click at [227, 238] on p "Folder#Owner ロールが割り当てられている ユーザーに は、 フォルダー インスタンスが ファイル インスタンスの 親 である場合にも File#O…" at bounding box center [363, 250] width 431 height 33
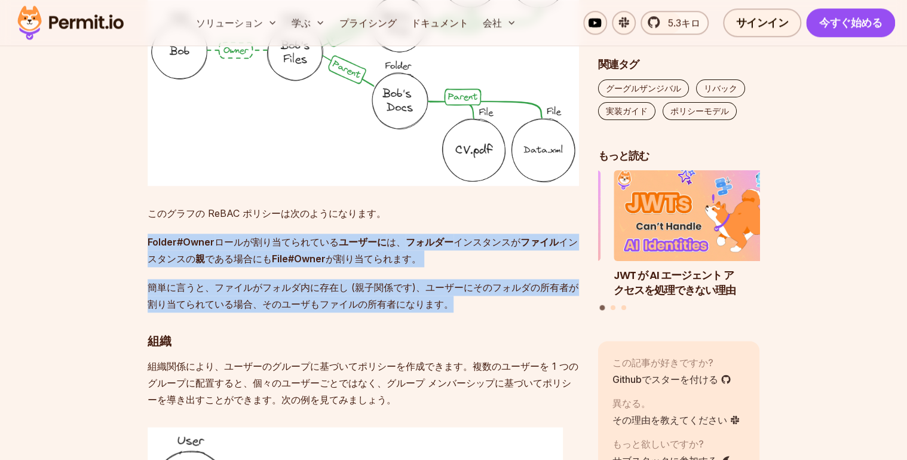
drag, startPoint x: 148, startPoint y: 241, endPoint x: 456, endPoint y: 301, distance: 314.7
copy div "Folder#Owner ロールが割り当てられている ユーザーに は、 フォルダー インスタンスが ファイル インスタンスの 親 である場合にも File#O…"
click at [444, 242] on strong "フォルダー" at bounding box center [430, 242] width 48 height 12
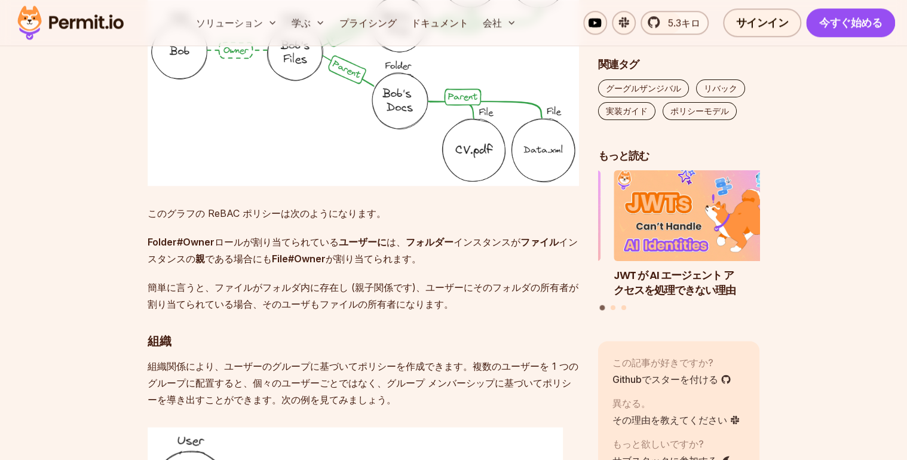
click at [314, 256] on strong "File#Owner" at bounding box center [299, 259] width 54 height 12
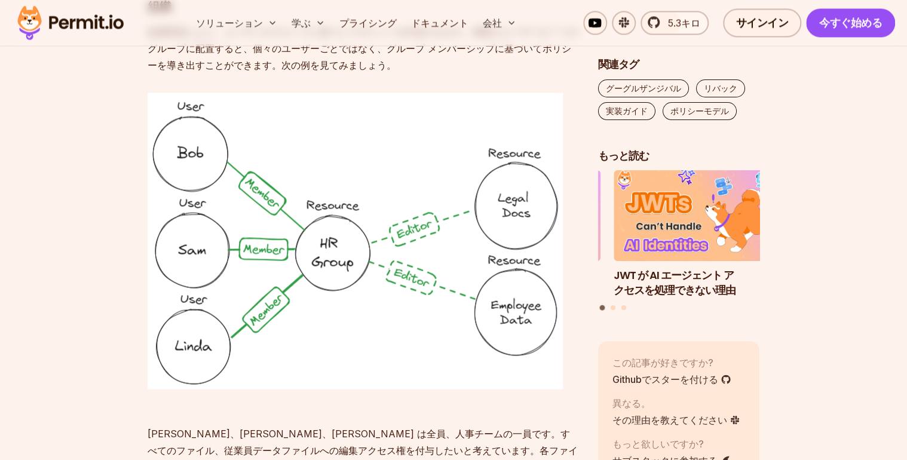
scroll to position [3191, 0]
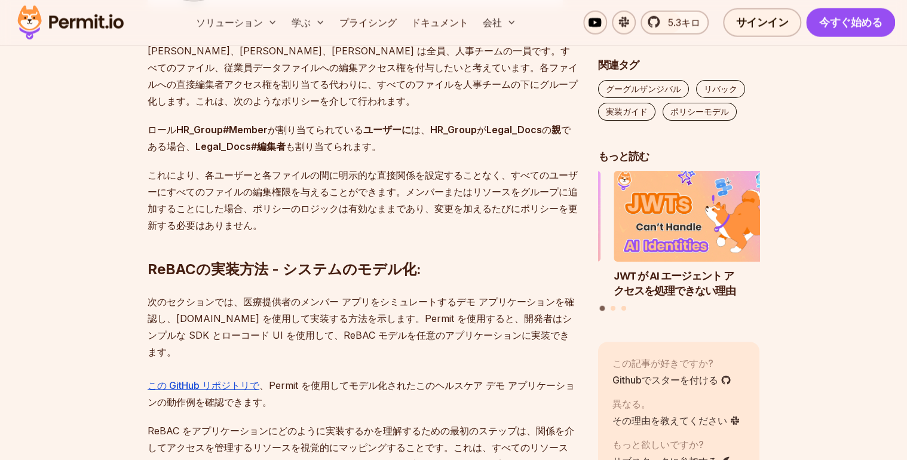
scroll to position [3525, 0]
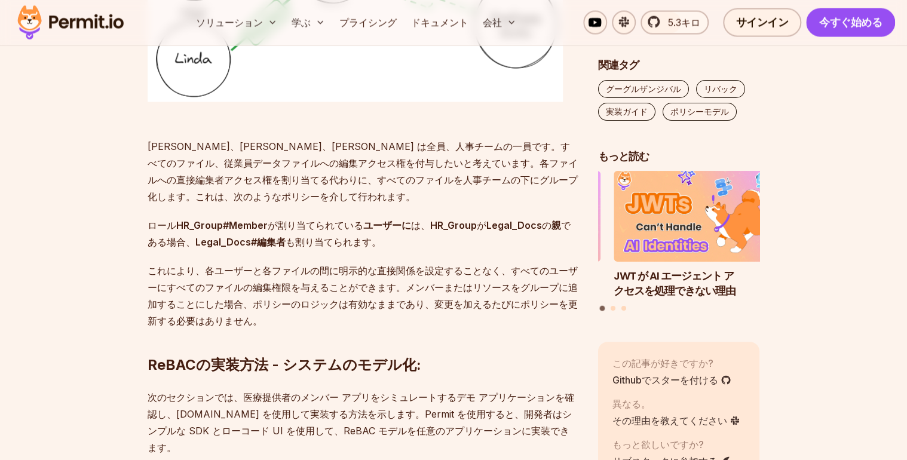
click at [353, 193] on p "[PERSON_NAME]、[PERSON_NAME]、[PERSON_NAME] は全員、人事チームの一員です。すべてのファイル、従業員データファイルへの編…" at bounding box center [363, 163] width 431 height 84
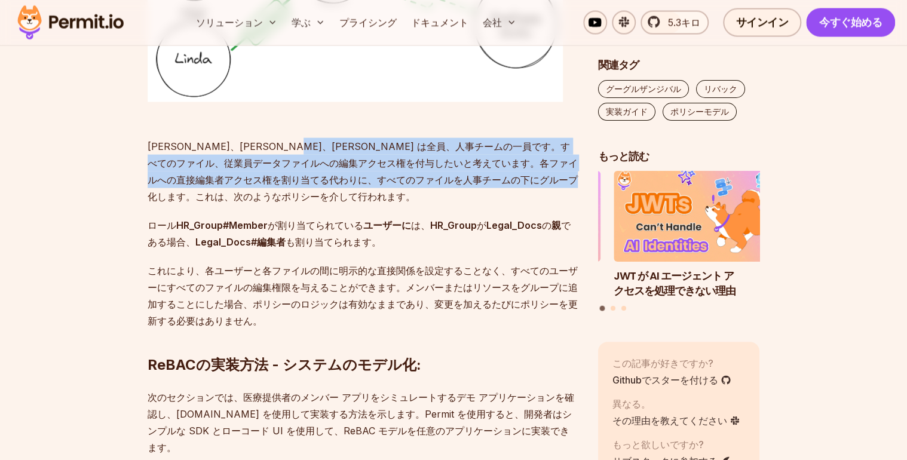
drag, startPoint x: 327, startPoint y: 149, endPoint x: 330, endPoint y: 198, distance: 48.5
click at [330, 198] on p "[PERSON_NAME]、[PERSON_NAME]、[PERSON_NAME] は全員、人事チームの一員です。すべてのファイル、従業員データファイルへの編…" at bounding box center [363, 163] width 431 height 84
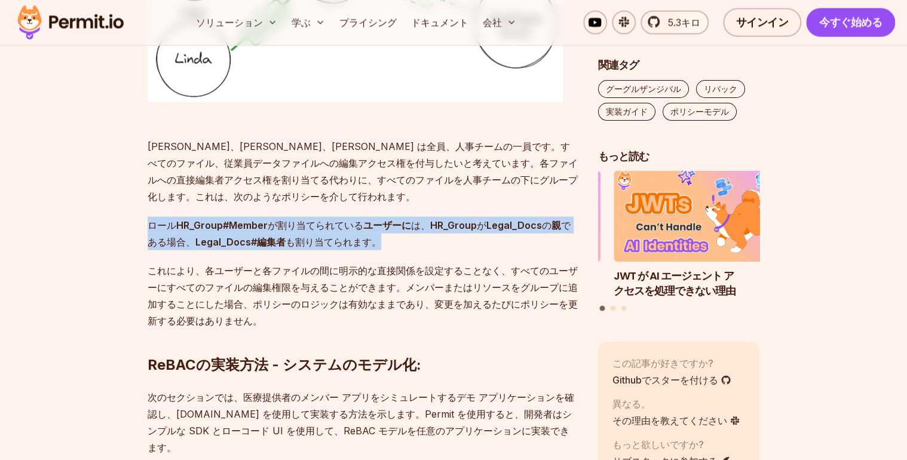
drag, startPoint x: 146, startPoint y: 220, endPoint x: 392, endPoint y: 239, distance: 246.9
click at [392, 239] on p "ロール HR_Group#Member が割り当てられている ユーザーに は、 HR_Group が Legal_Docs の 親 である場合、 Legal_…" at bounding box center [363, 233] width 431 height 33
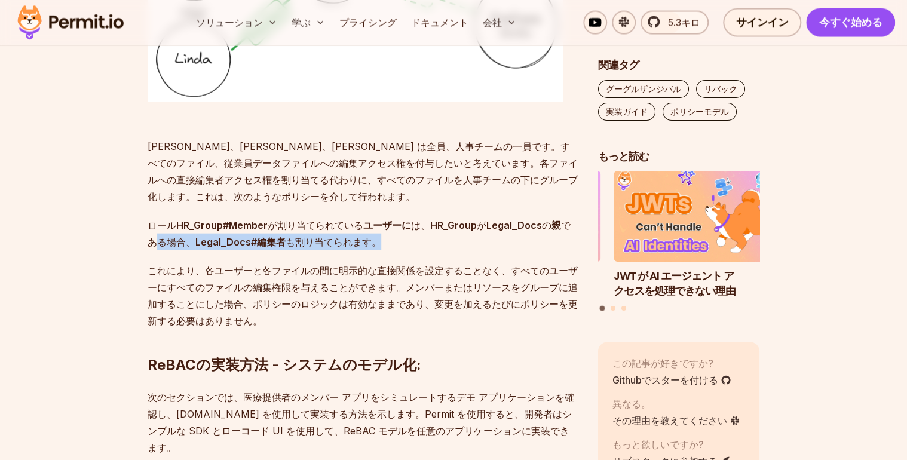
drag, startPoint x: 392, startPoint y: 239, endPoint x: 156, endPoint y: 243, distance: 236.0
click at [156, 243] on p "ロール HR_Group#Member が割り当てられている ユーザーに は、 HR_Group が Legal_Docs の 親 である場合、 Legal_…" at bounding box center [363, 233] width 431 height 33
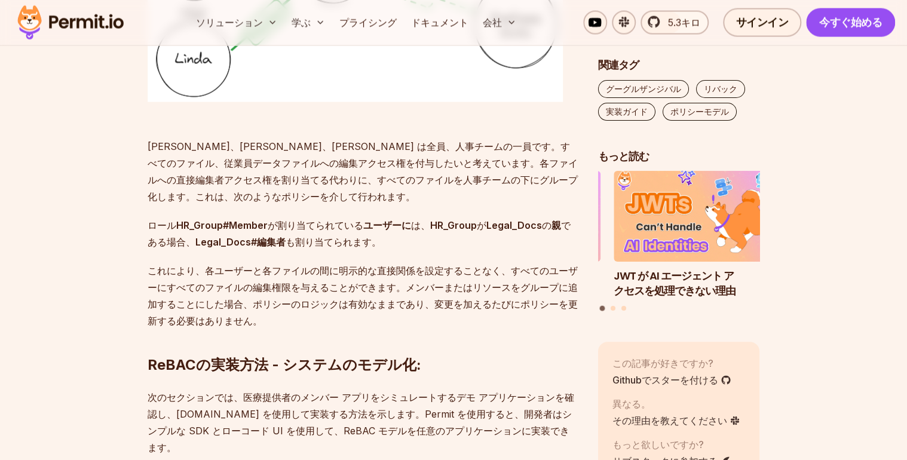
drag, startPoint x: 156, startPoint y: 243, endPoint x: 127, endPoint y: 216, distance: 40.2
drag, startPoint x: 127, startPoint y: 216, endPoint x: 143, endPoint y: 228, distance: 19.6
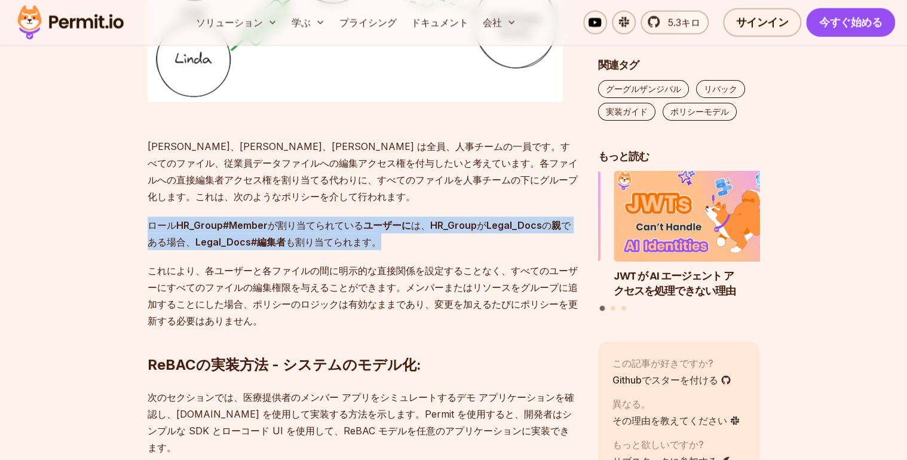
drag, startPoint x: 146, startPoint y: 219, endPoint x: 437, endPoint y: 241, distance: 292.4
copy p "ロール HR_Group#Member が割り当てられている ユーザーに は、 HR_Group が Legal_Docs の 親 である場合、 Legal_…"
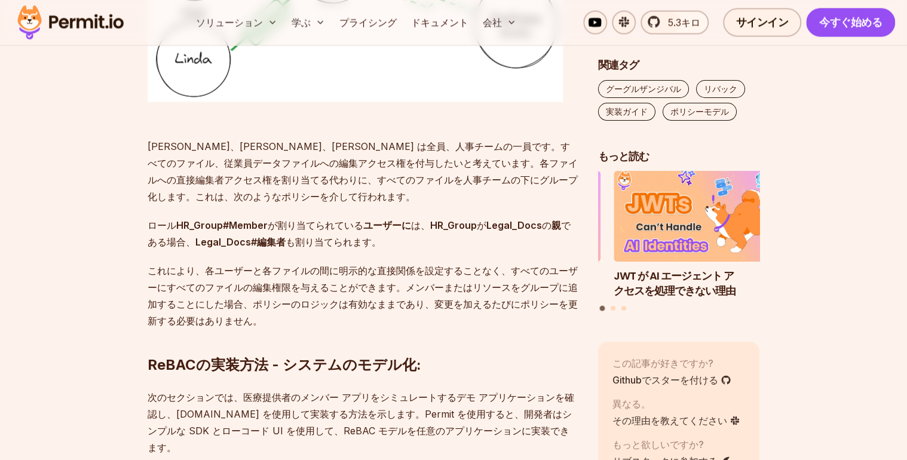
click at [301, 276] on p "これにより、各ユーザーと各ファイルの間に明示的な直接関係を設定することなく、すべてのユーザーにすべてのファイルの編集権限を与えることができます。メンバーまたは…" at bounding box center [363, 295] width 431 height 67
click at [332, 267] on p "これにより、各ユーザーと各ファイルの間に明示的な直接関係を設定することなく、すべてのユーザーにすべてのファイルの編集権限を与えることができます。メンバーまたは…" at bounding box center [363, 295] width 431 height 67
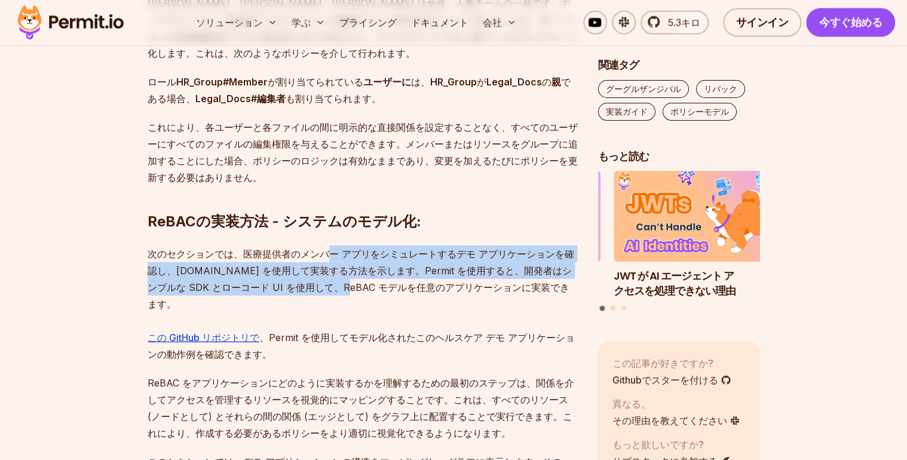
drag, startPoint x: 329, startPoint y: 252, endPoint x: 328, endPoint y: 281, distance: 29.3
click at [328, 281] on p "次のセクションでは、医療提供者のメンバー アプリをシミュレートするデモ アプリケーションを確認し、[DOMAIN_NAME] を使用して実装する方法を示します…" at bounding box center [363, 304] width 431 height 117
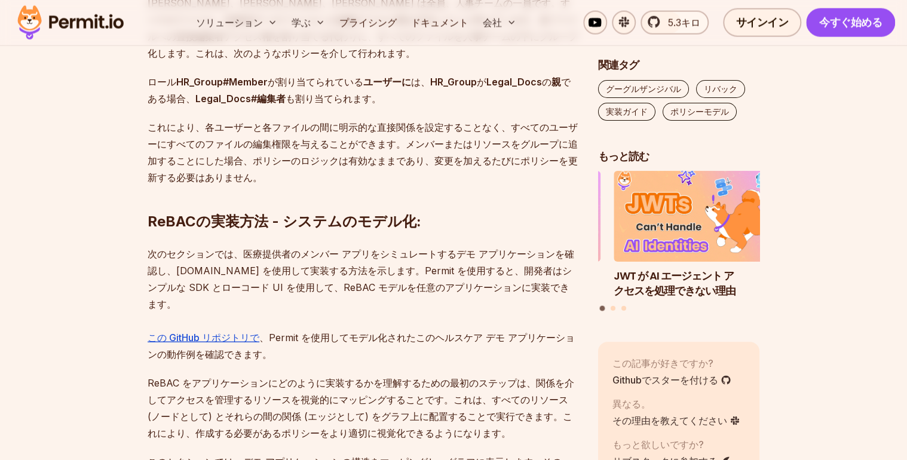
click at [260, 281] on p "次のセクションでは、医療提供者のメンバー アプリをシミュレートするデモ アプリケーションを確認し、[DOMAIN_NAME] を使用して実装する方法を示します…" at bounding box center [363, 304] width 431 height 117
click at [168, 280] on p "次のセクションでは、医療提供者のメンバー アプリをシミュレートするデモ アプリケーションを確認し、[DOMAIN_NAME] を使用して実装する方法を示します…" at bounding box center [363, 304] width 431 height 117
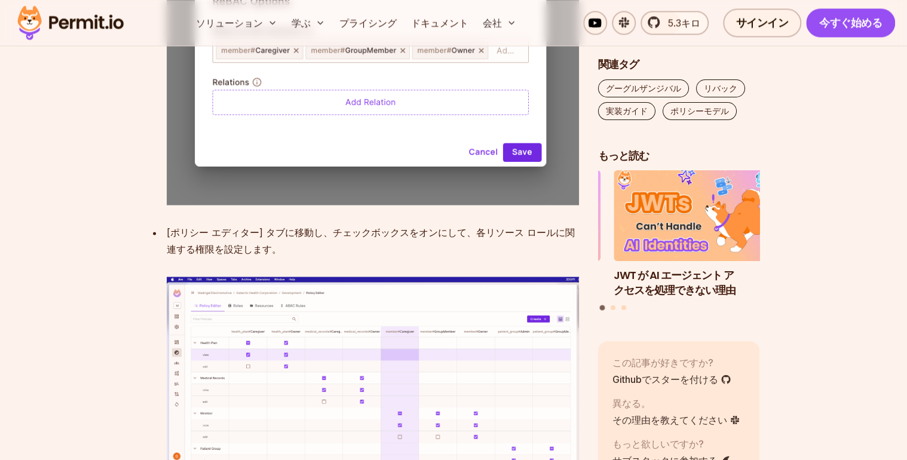
scroll to position [5580, 0]
